Goal: Transaction & Acquisition: Book appointment/travel/reservation

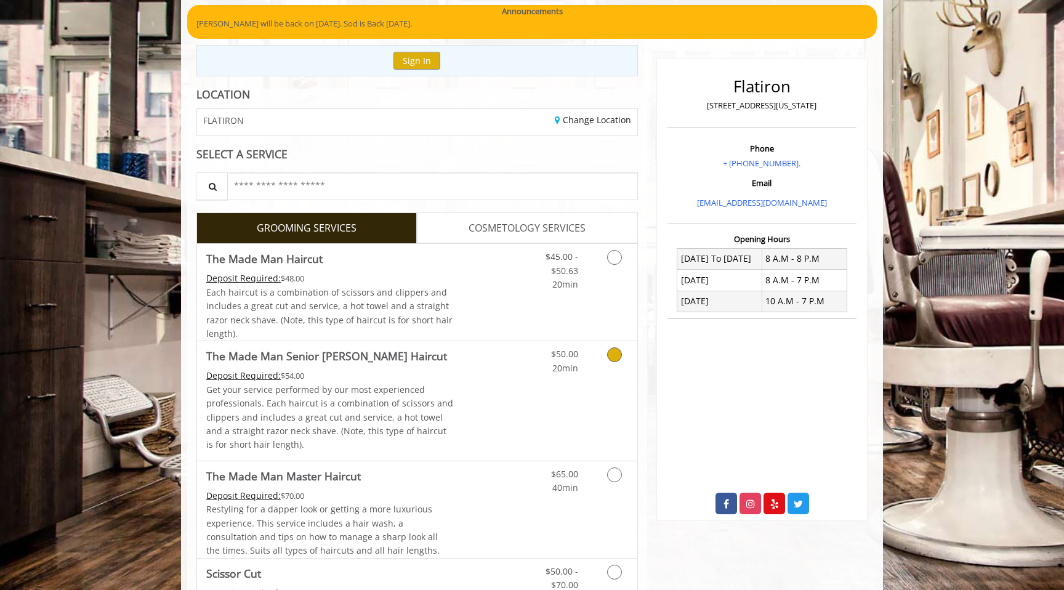
click at [611, 359] on icon "Grooming services" at bounding box center [614, 354] width 15 height 15
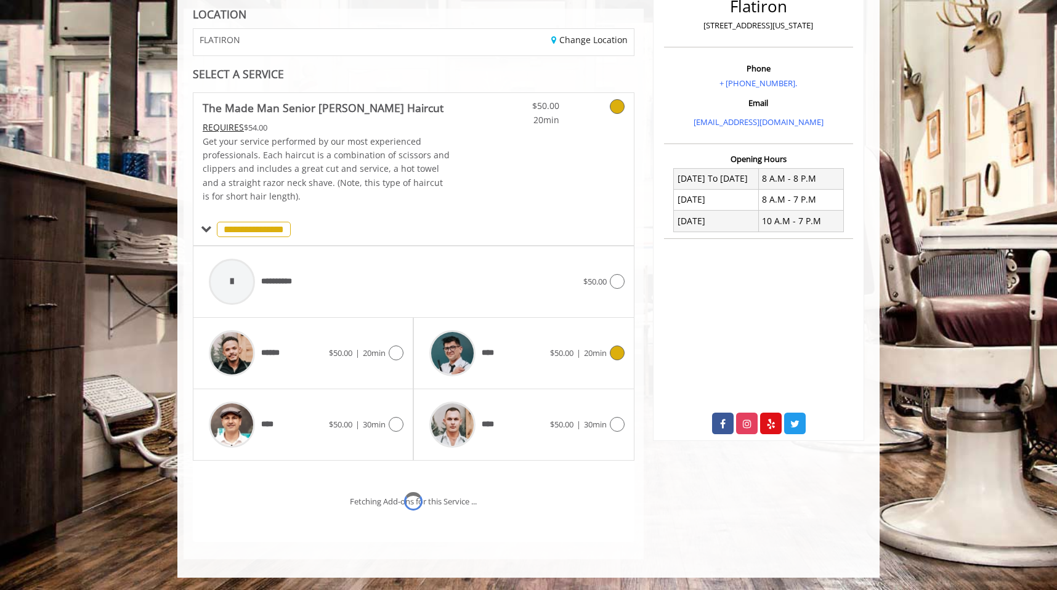
scroll to position [231, 0]
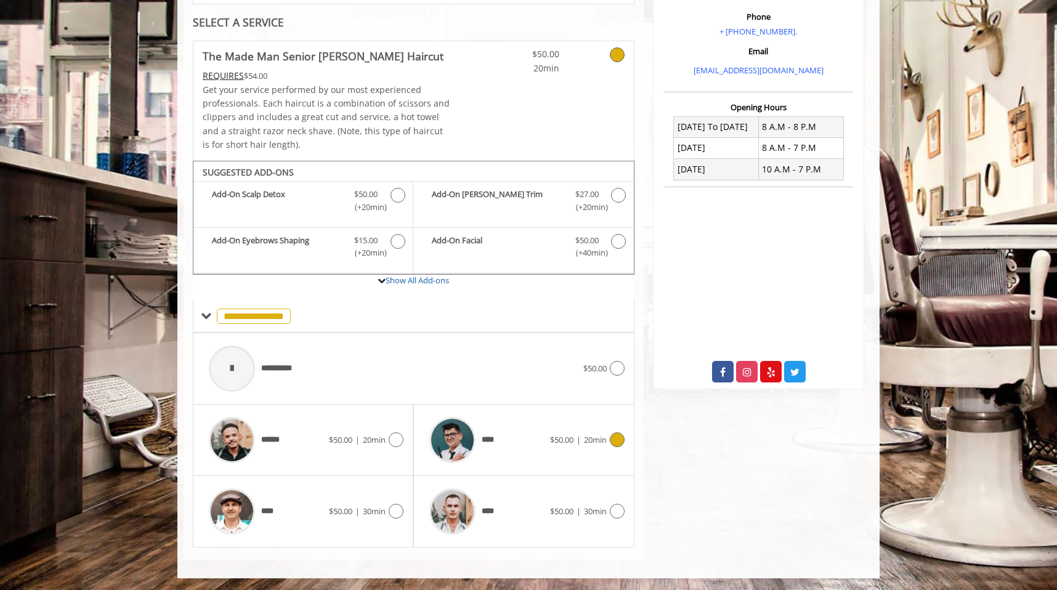
click at [613, 438] on icon at bounding box center [617, 439] width 15 height 15
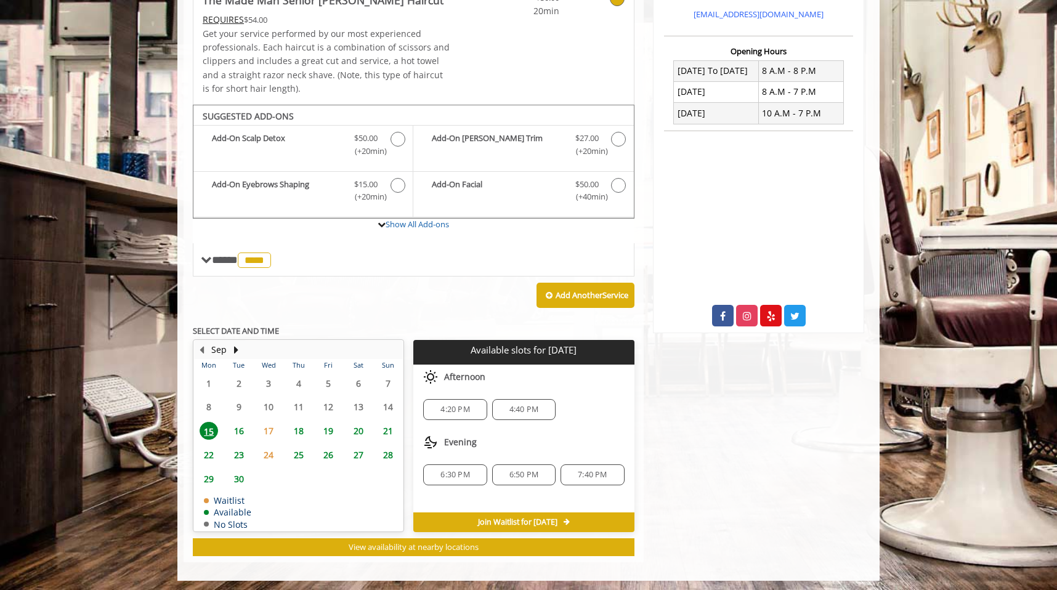
scroll to position [289, 0]
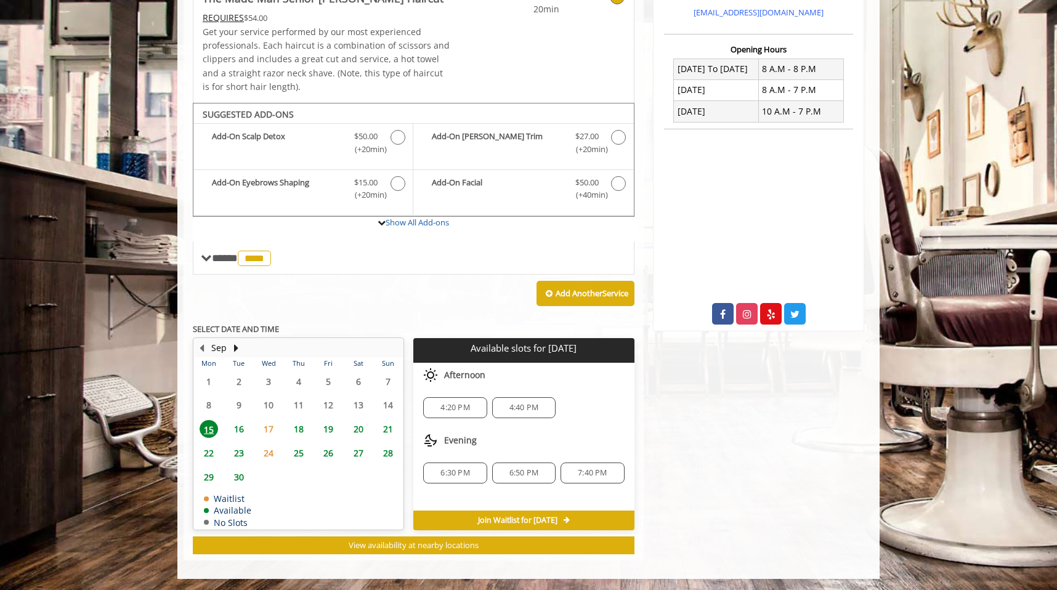
click at [592, 471] on span "7:40 PM" at bounding box center [592, 473] width 29 height 10
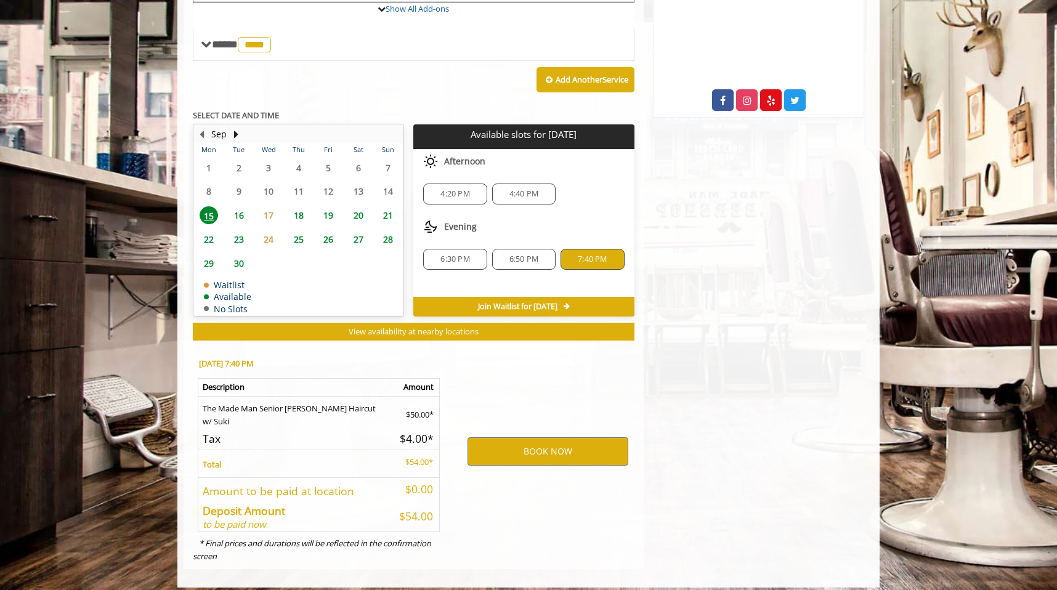
scroll to position [512, 0]
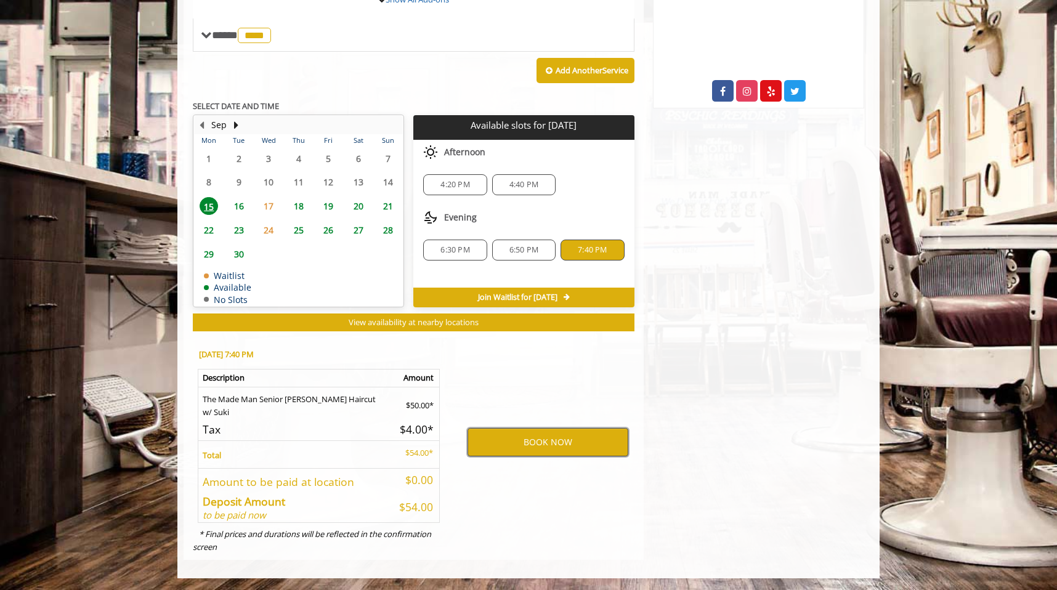
click at [582, 447] on button "BOOK NOW" at bounding box center [547, 442] width 161 height 28
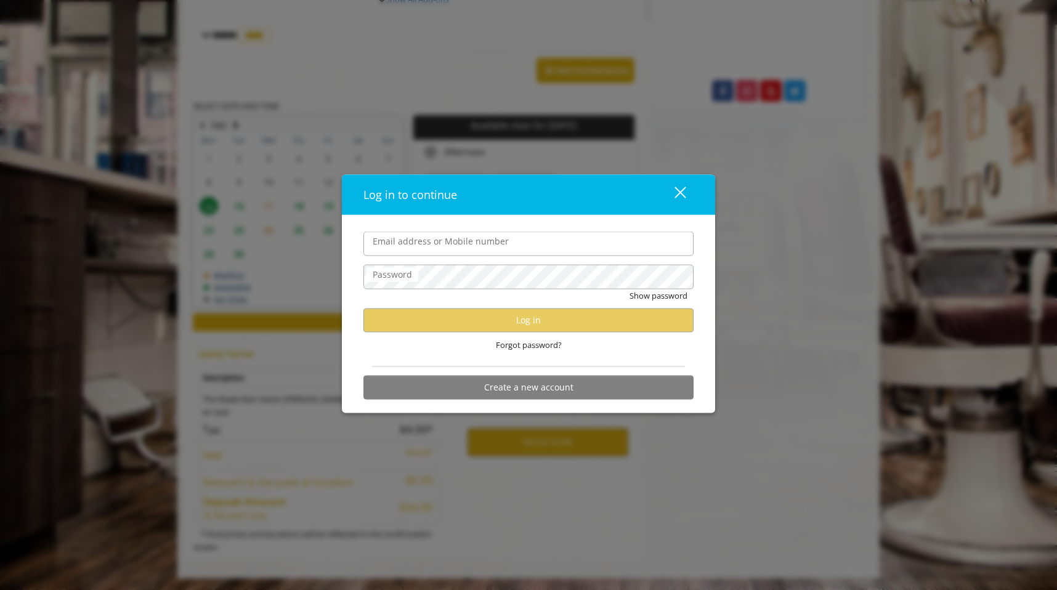
click at [480, 248] on input "Email address or Mobile number" at bounding box center [528, 243] width 330 height 25
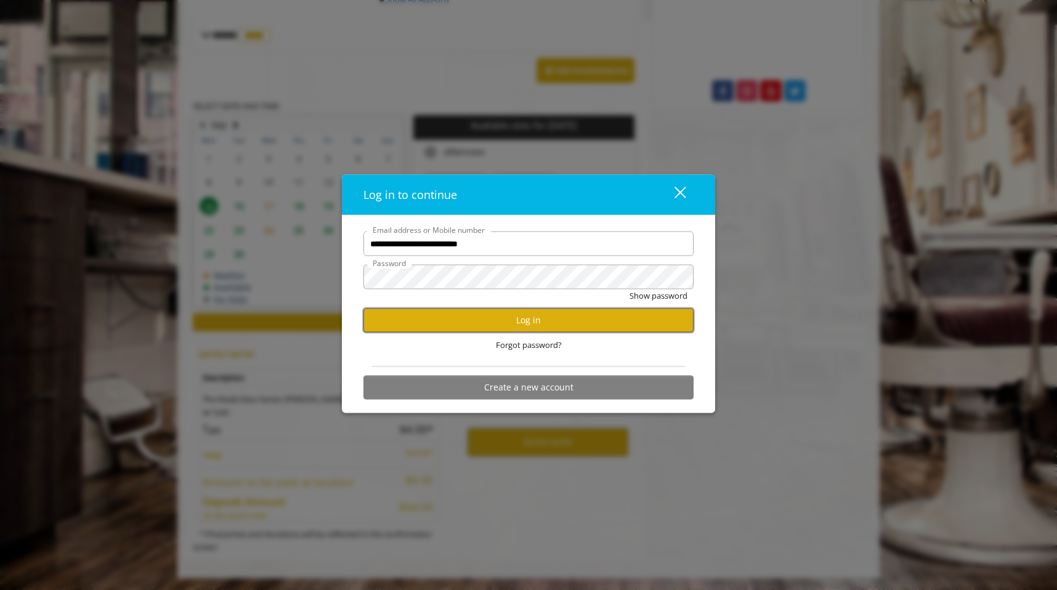
click at [517, 329] on button "Log in" at bounding box center [528, 320] width 330 height 24
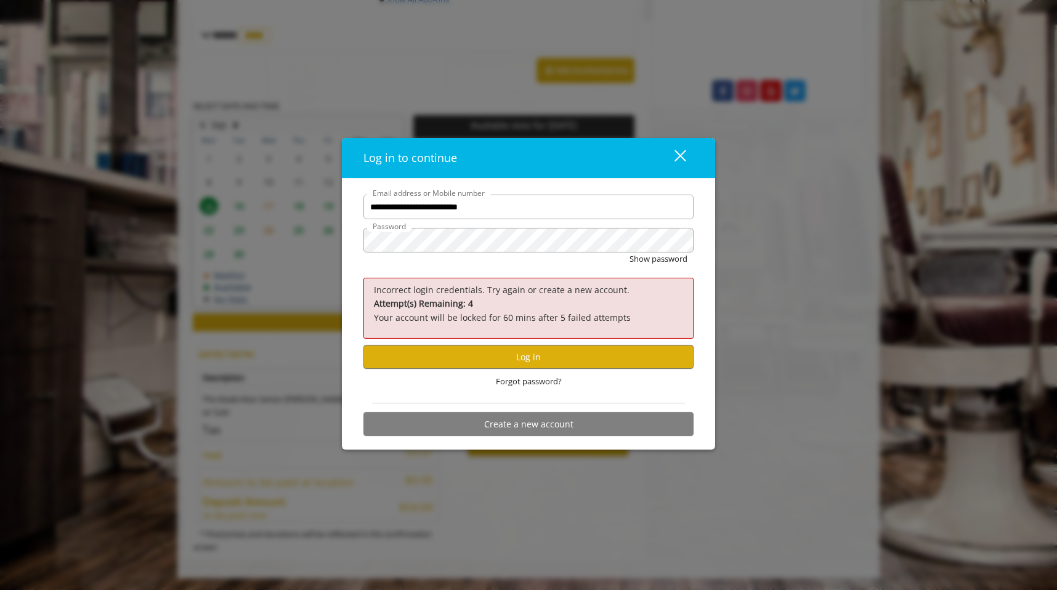
click at [498, 254] on div "Show password" at bounding box center [528, 261] width 330 height 19
click at [629, 252] on button "Show password" at bounding box center [658, 258] width 58 height 13
click at [523, 357] on button "Log in" at bounding box center [528, 357] width 330 height 24
click at [517, 212] on input "**********" at bounding box center [528, 207] width 330 height 25
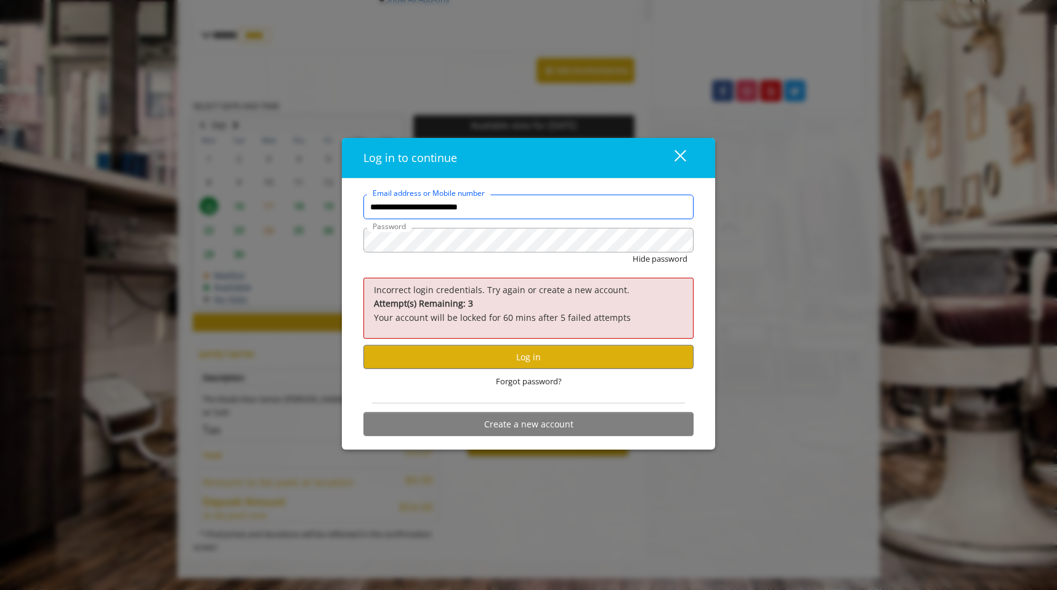
click at [517, 212] on input "**********" at bounding box center [528, 207] width 330 height 25
type input "*"
type input "**********"
click at [542, 361] on button "Log in" at bounding box center [528, 357] width 330 height 24
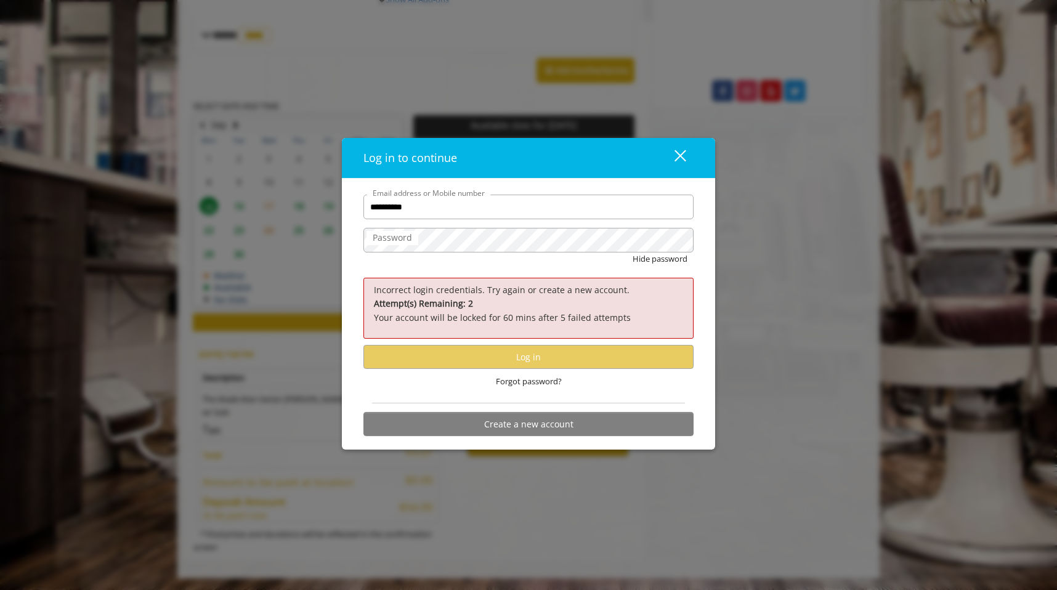
click at [449, 260] on div "Hide password" at bounding box center [528, 261] width 330 height 19
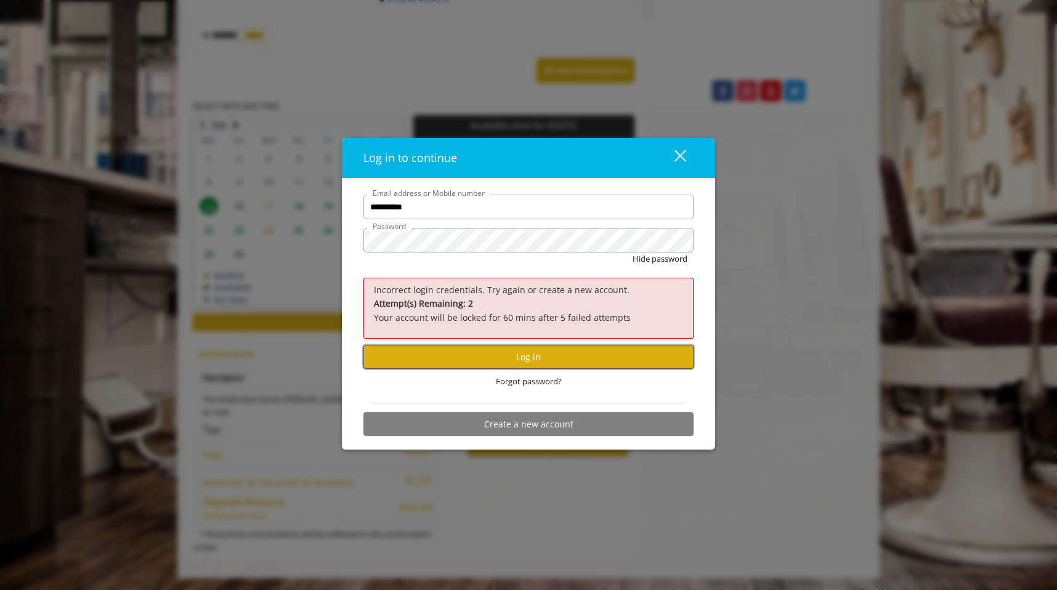
click at [555, 353] on button "Log in" at bounding box center [528, 357] width 330 height 24
click at [481, 204] on input "**********" at bounding box center [528, 207] width 330 height 25
click at [533, 380] on span "Forgot password?" at bounding box center [529, 381] width 66 height 13
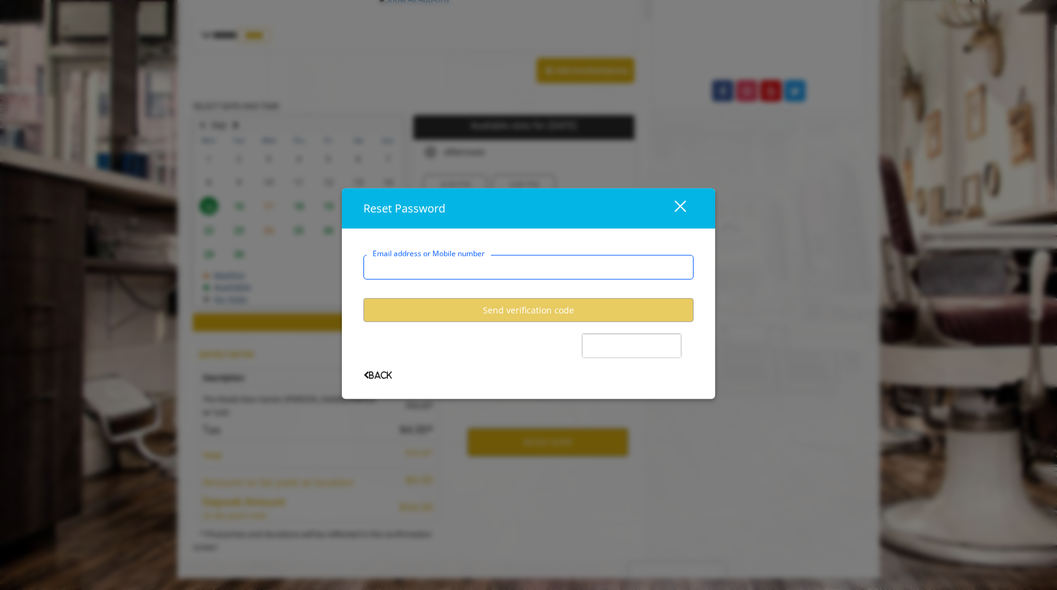
click at [515, 275] on input "Email address or Mobile number" at bounding box center [528, 267] width 330 height 25
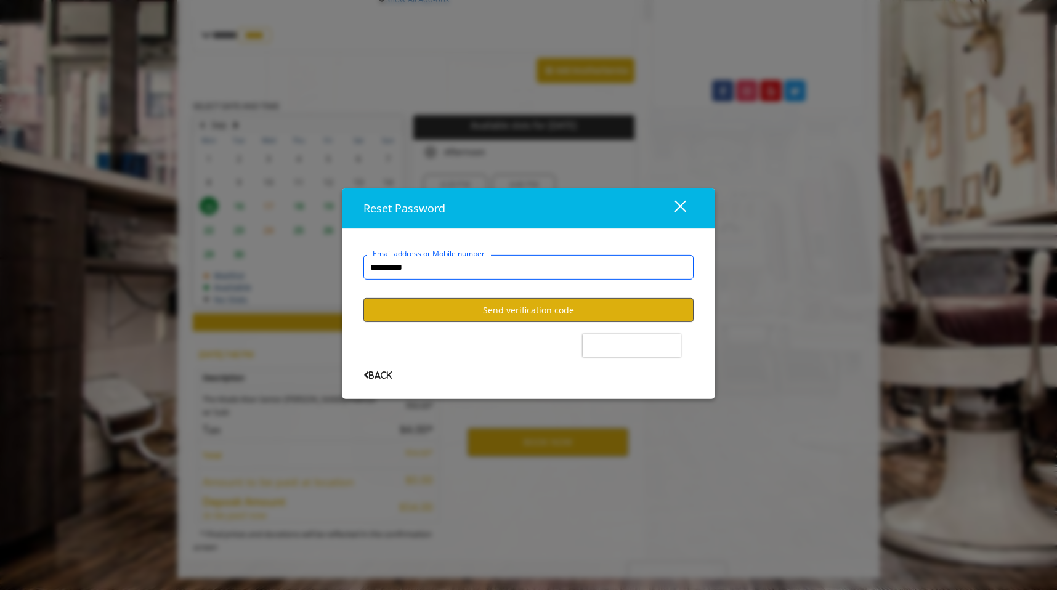
type input "**********"
click at [590, 315] on button "Send verification code" at bounding box center [528, 310] width 330 height 24
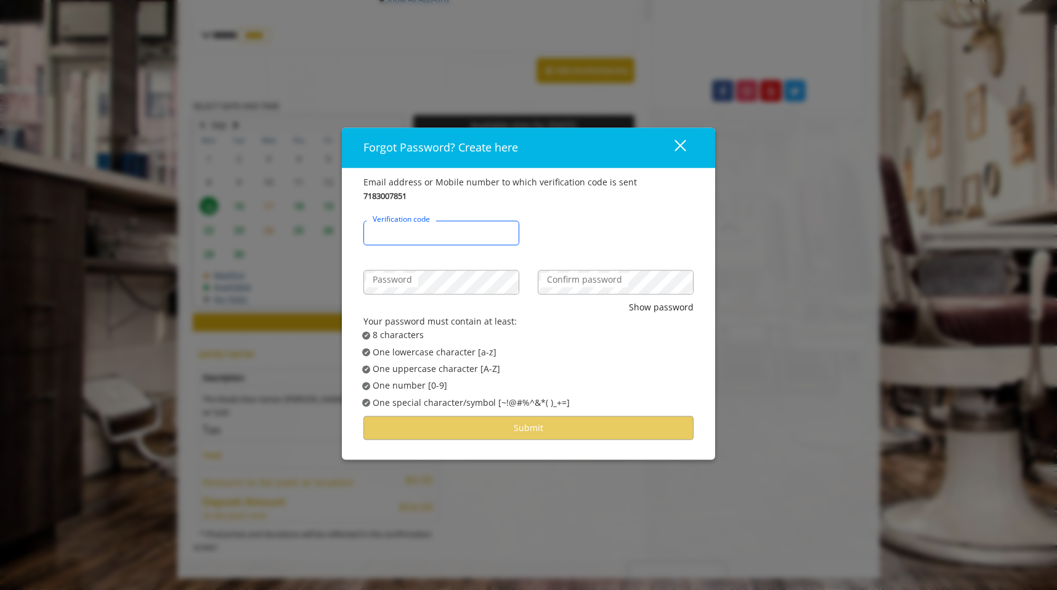
click at [474, 233] on input "Verification code" at bounding box center [441, 233] width 156 height 25
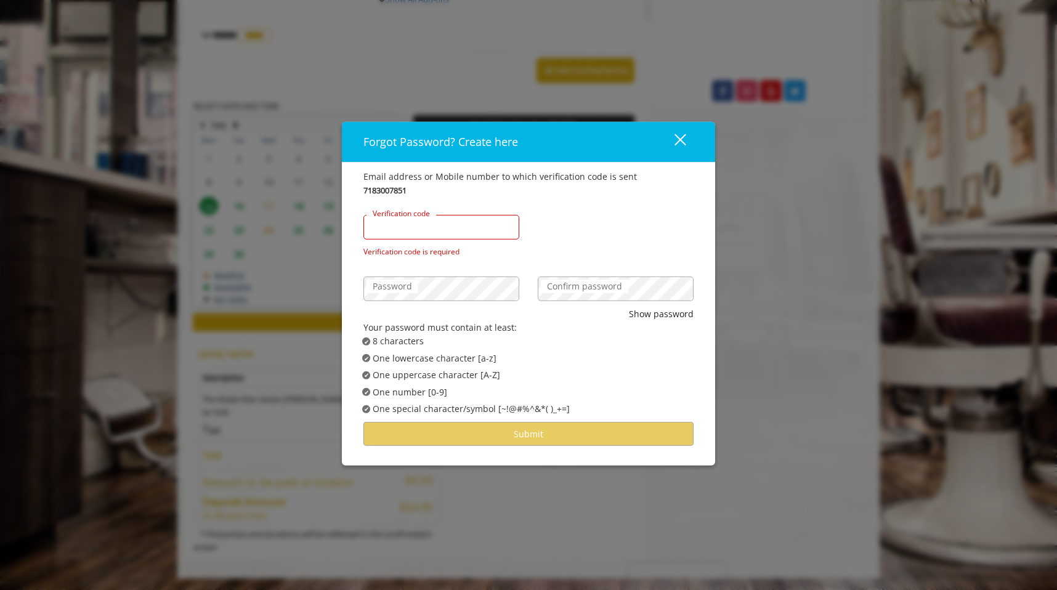
paste input "******"
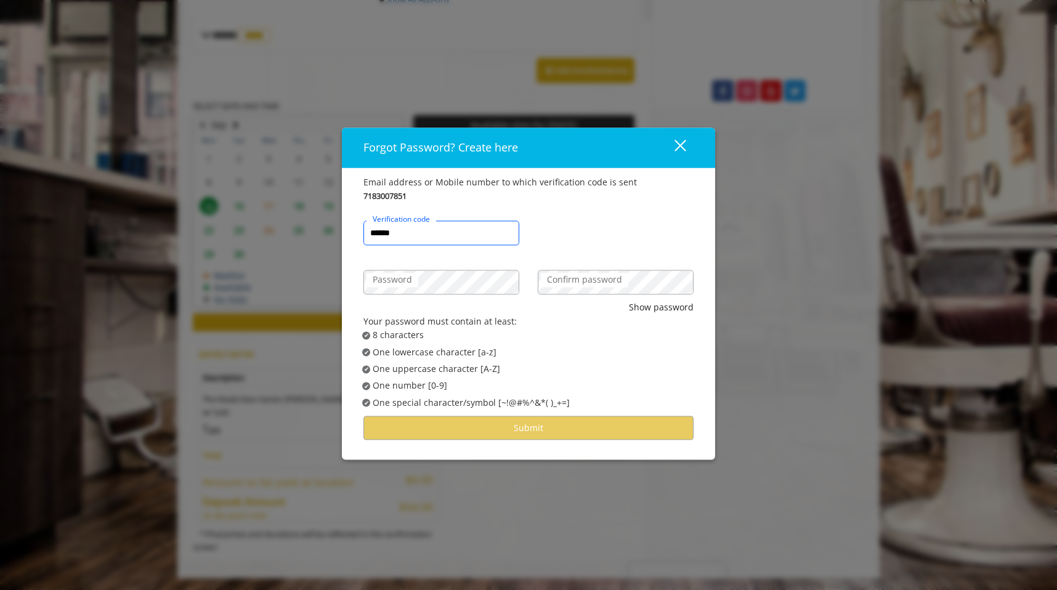
type input "******"
click at [575, 286] on label "Confirm password" at bounding box center [584, 280] width 87 height 14
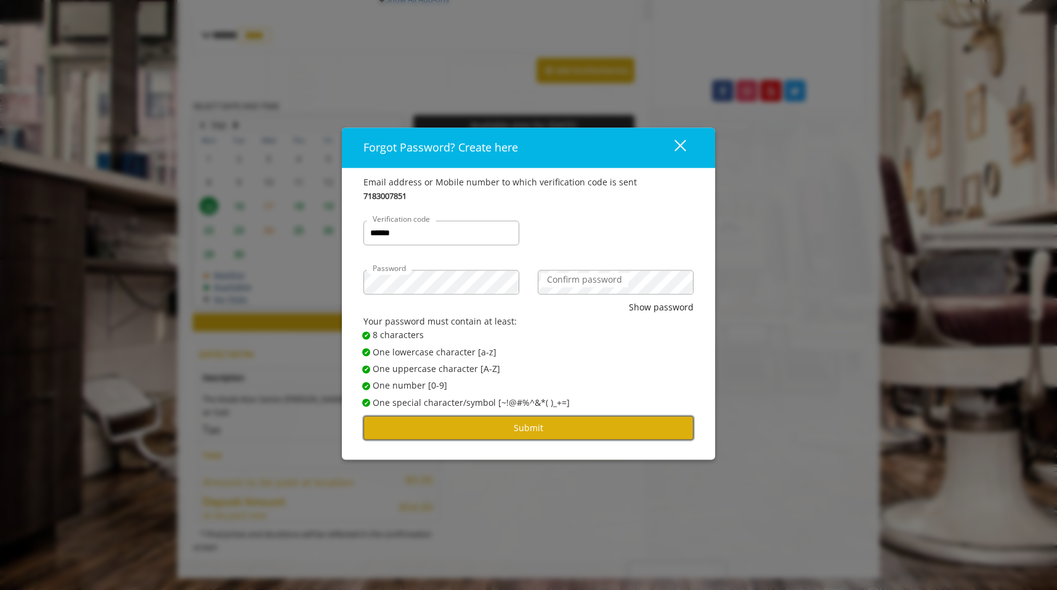
click at [650, 419] on button "Submit" at bounding box center [528, 428] width 330 height 24
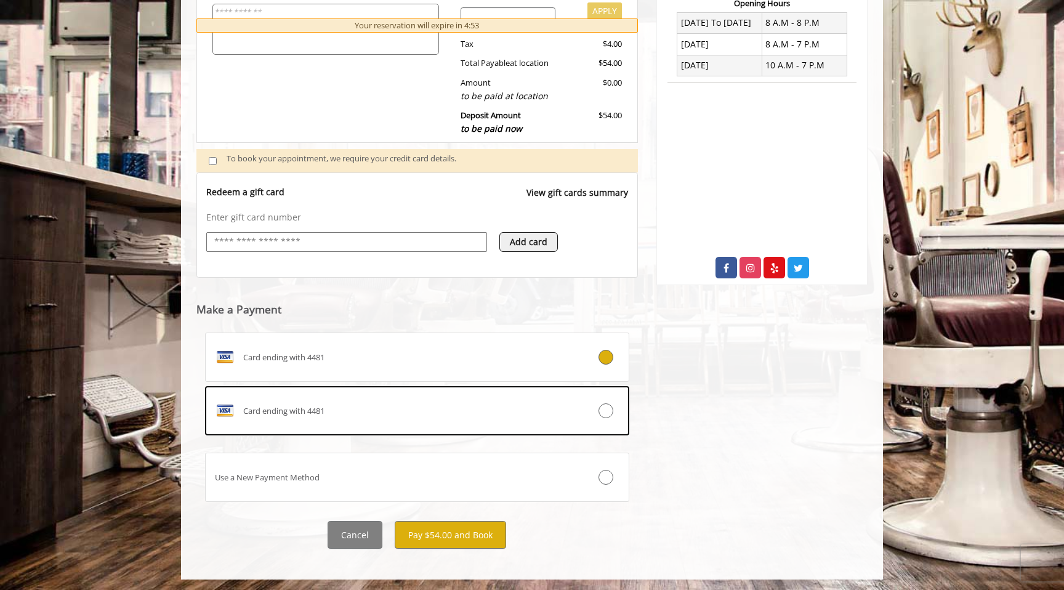
scroll to position [337, 0]
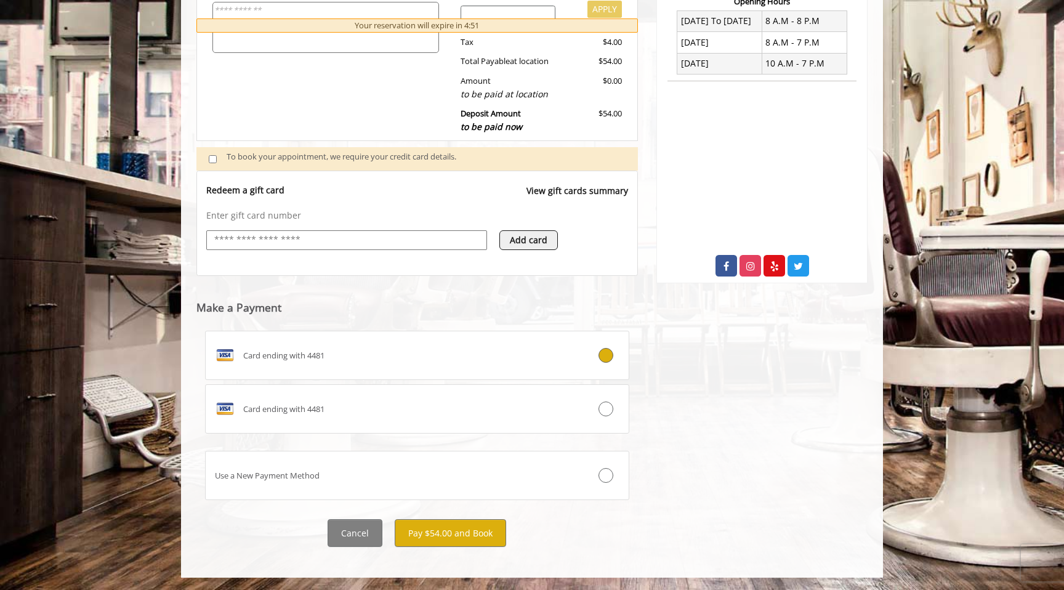
click at [696, 422] on div "Flatiron [STREET_ADDRESS][US_STATE] Phone + [PHONE_NUMBER]. Email [EMAIL_ADDRES…" at bounding box center [762, 183] width 230 height 752
click at [483, 529] on button "Pay $54.00 and Book" at bounding box center [450, 533] width 111 height 28
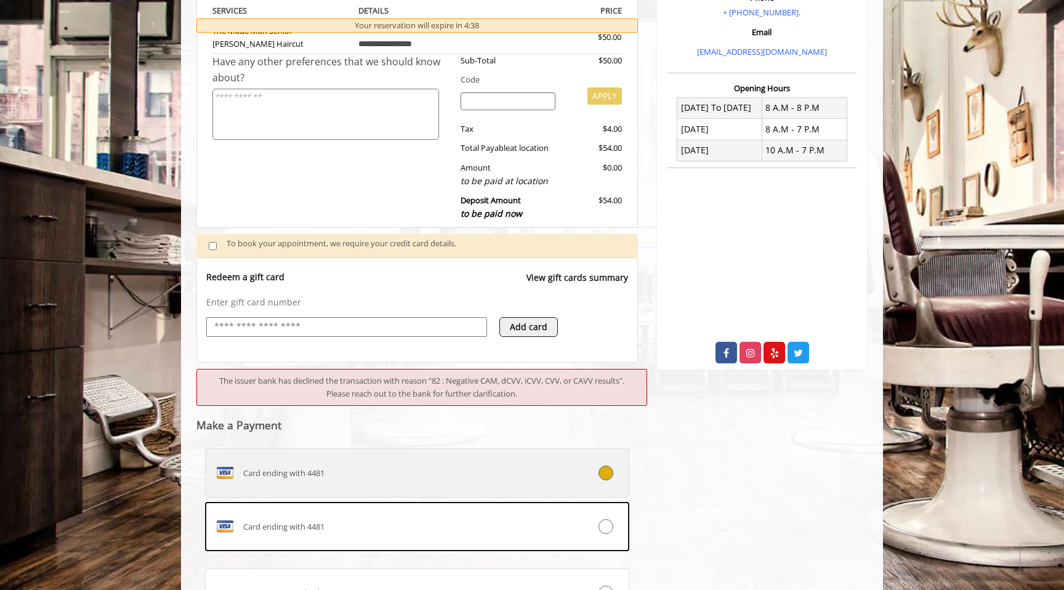
scroll to position [368, 0]
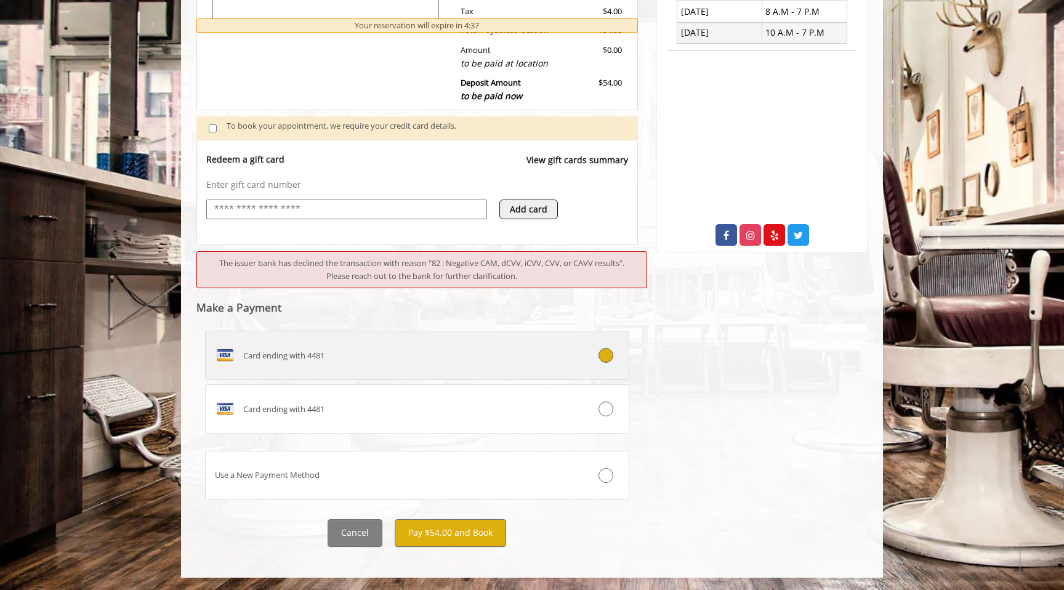
click at [475, 370] on label "Card ending with 4481" at bounding box center [417, 355] width 424 height 49
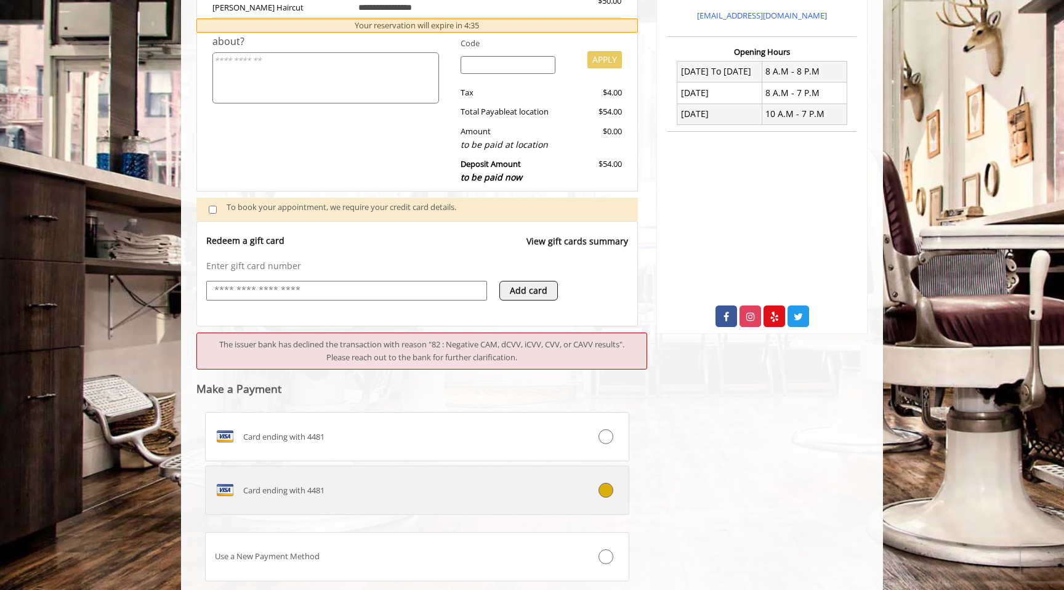
click at [461, 487] on div "Card ending with 4481" at bounding box center [382, 490] width 352 height 20
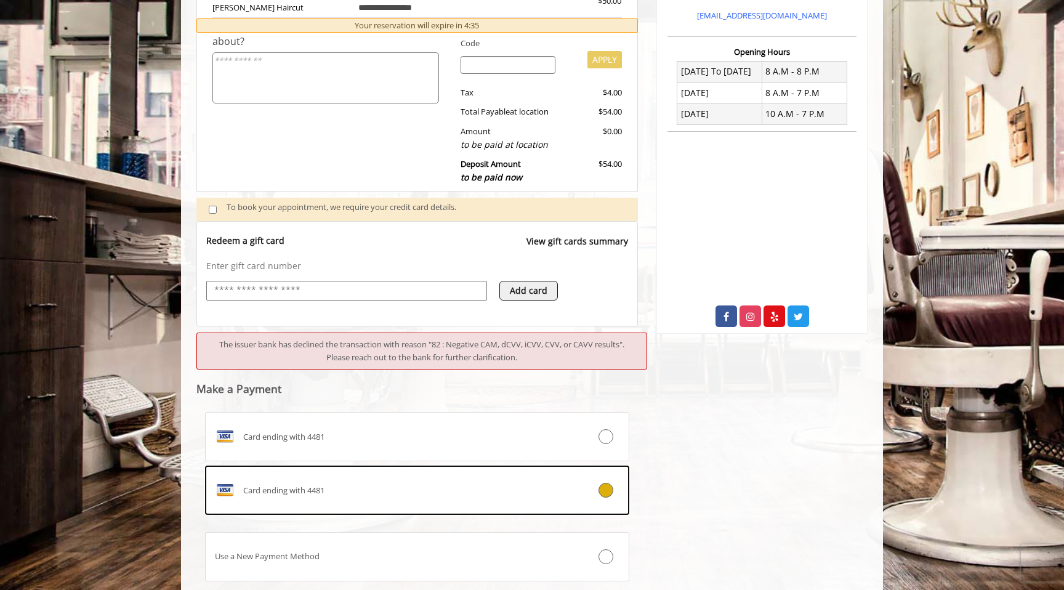
scroll to position [368, 0]
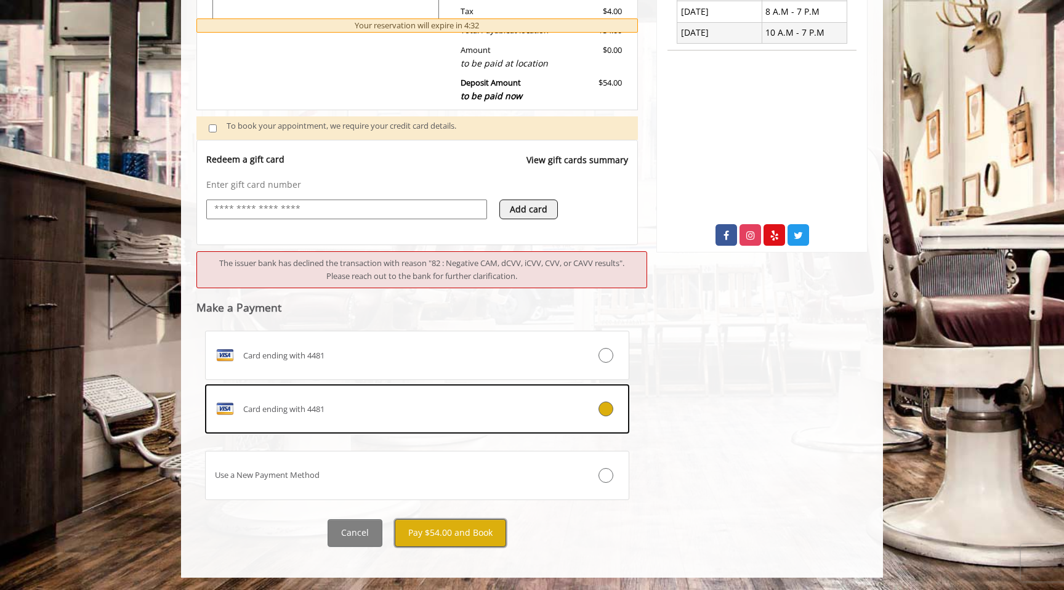
click at [422, 530] on button "Pay $54.00 and Book" at bounding box center [450, 533] width 111 height 28
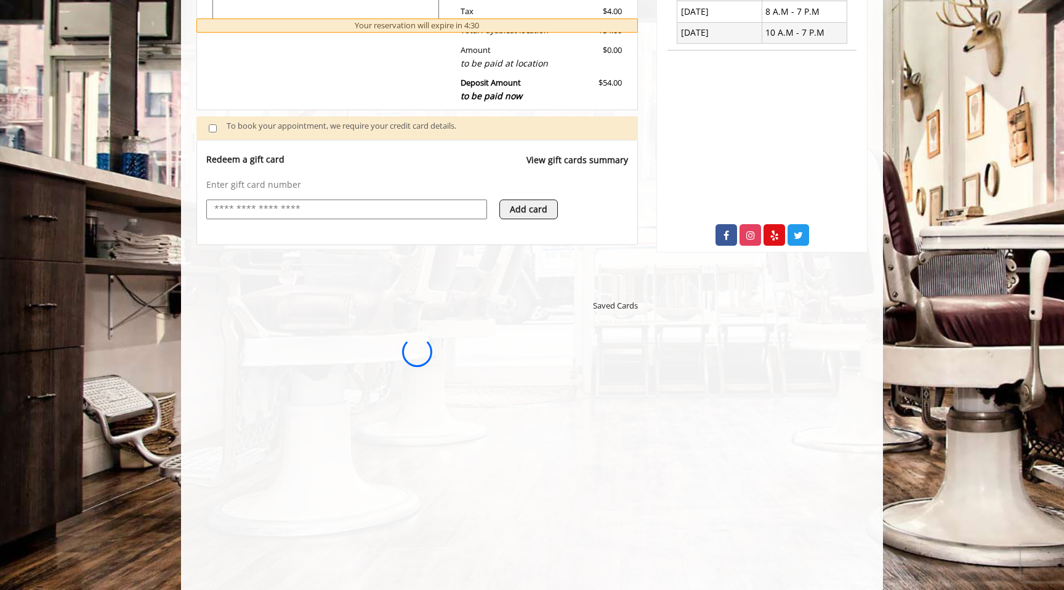
scroll to position [0, 0]
